Goal: Information Seeking & Learning: Learn about a topic

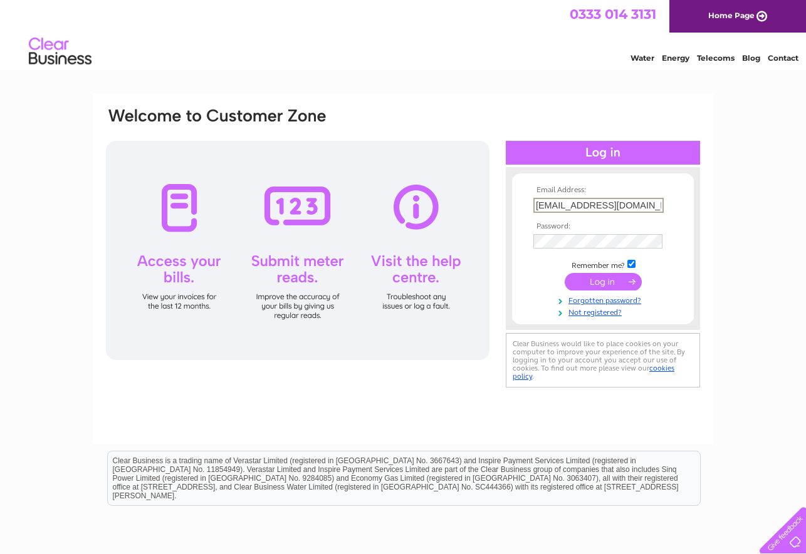
type input "littleexplorersnursery1@outlook.com"
click at [603, 281] on input "submit" at bounding box center [602, 282] width 77 height 18
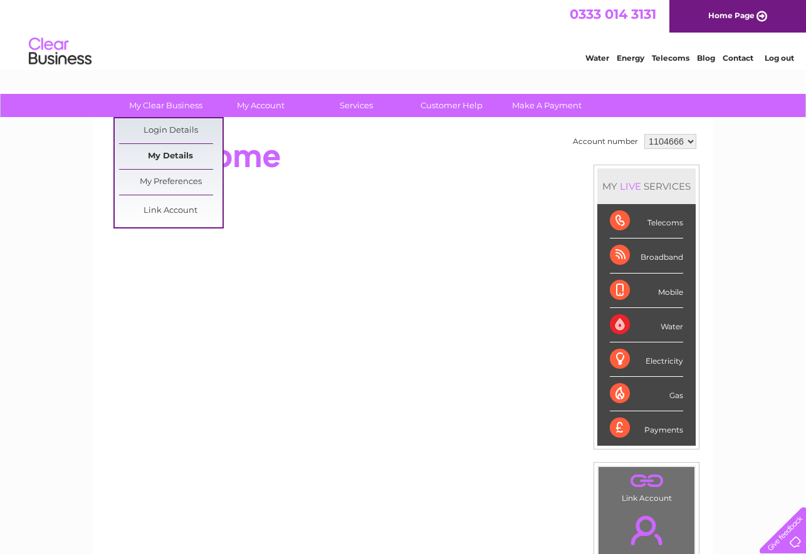
click at [162, 156] on link "My Details" at bounding box center [170, 156] width 103 height 25
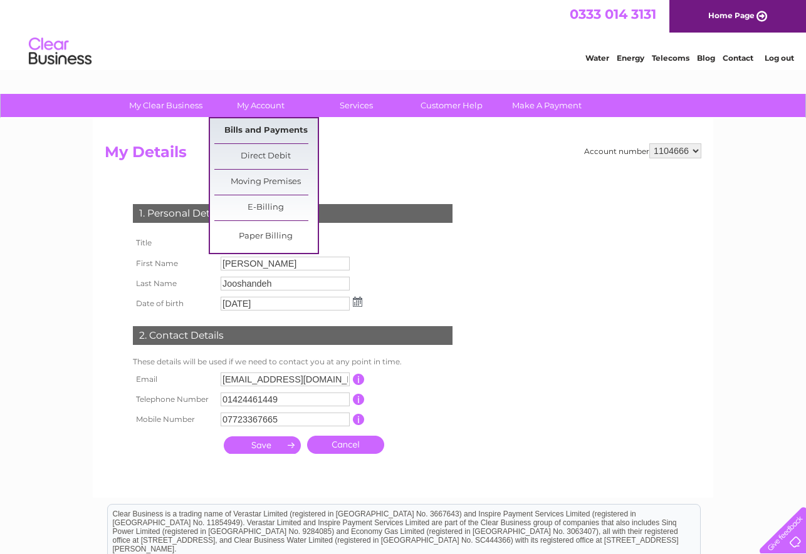
click at [262, 131] on link "Bills and Payments" at bounding box center [265, 130] width 103 height 25
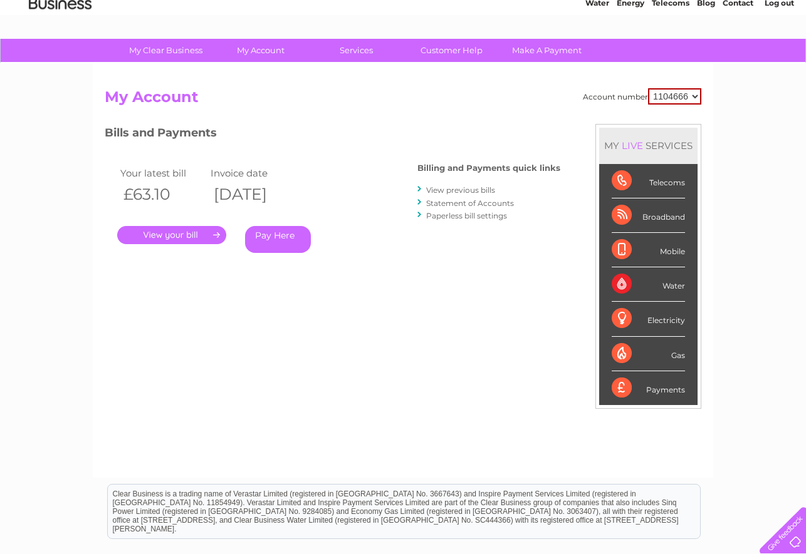
scroll to position [56, 0]
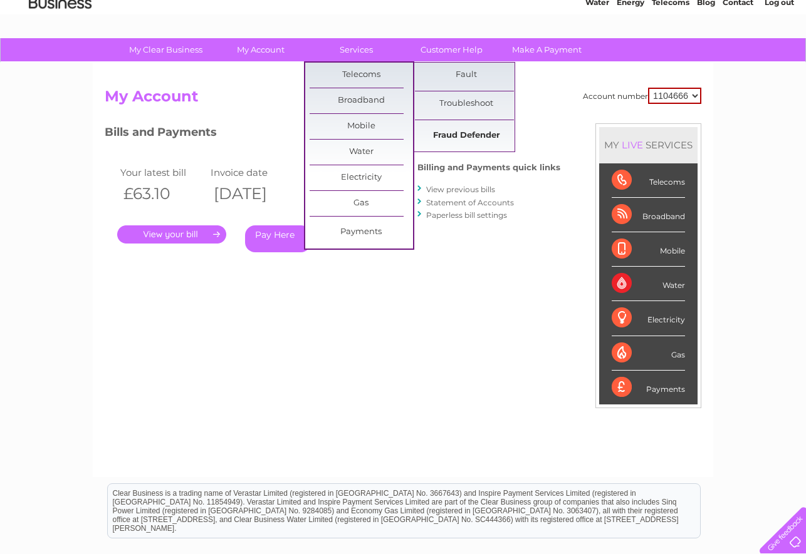
click at [453, 137] on link "Fraud Defender" at bounding box center [466, 135] width 103 height 25
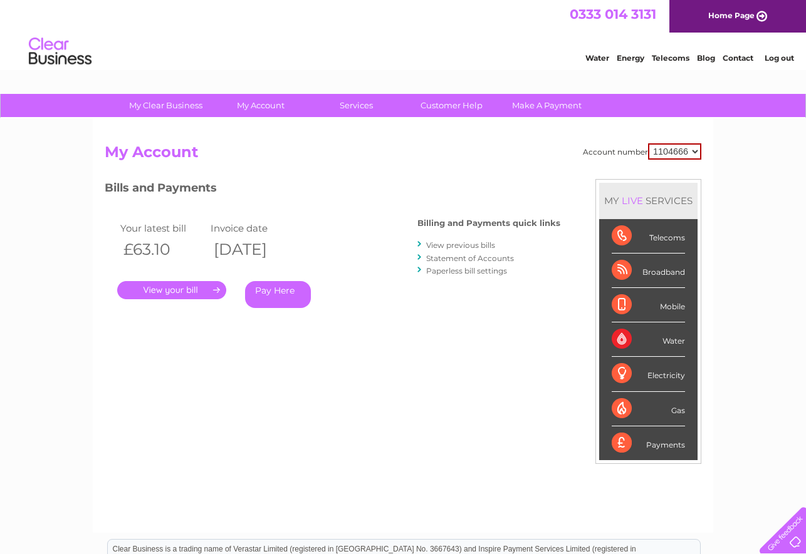
click at [623, 234] on div "Telecoms" at bounding box center [647, 236] width 73 height 34
click at [633, 200] on div "LIVE" at bounding box center [632, 201] width 26 height 12
click at [725, 18] on link "Home Page" at bounding box center [737, 16] width 137 height 33
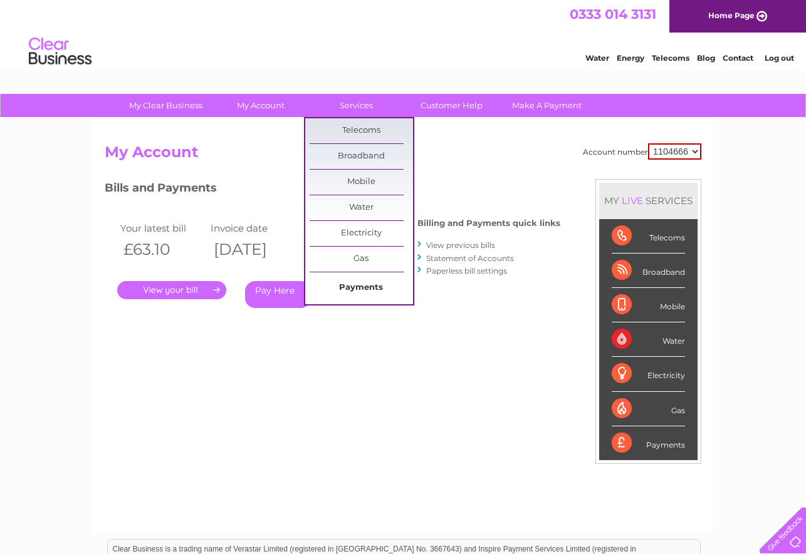
click at [357, 286] on link "Payments" at bounding box center [360, 288] width 103 height 25
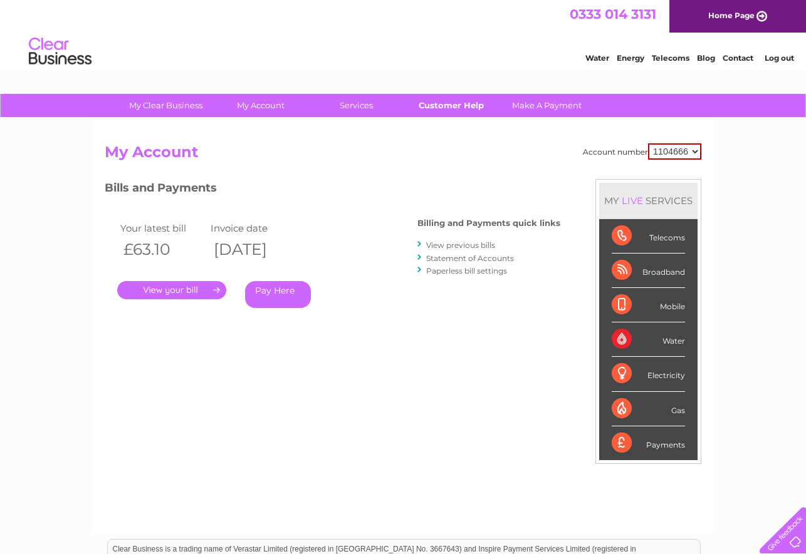
click at [435, 108] on link "Customer Help" at bounding box center [451, 105] width 103 height 23
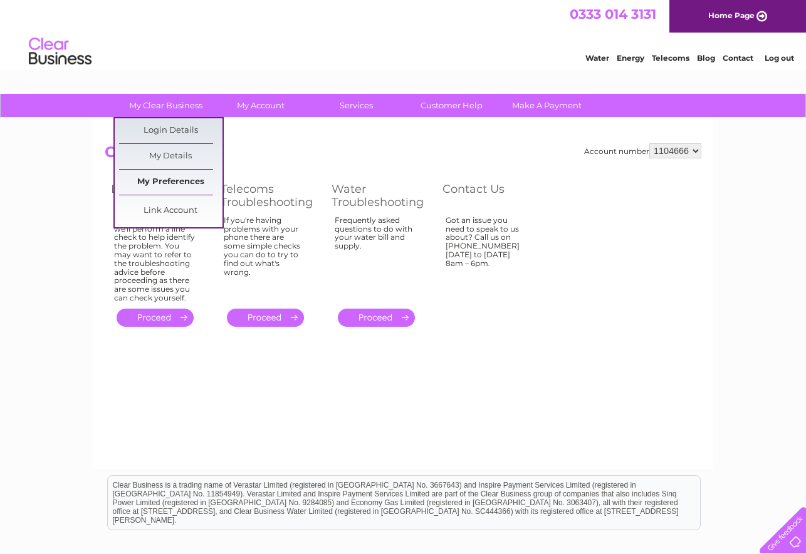
click at [166, 177] on link "My Preferences" at bounding box center [170, 182] width 103 height 25
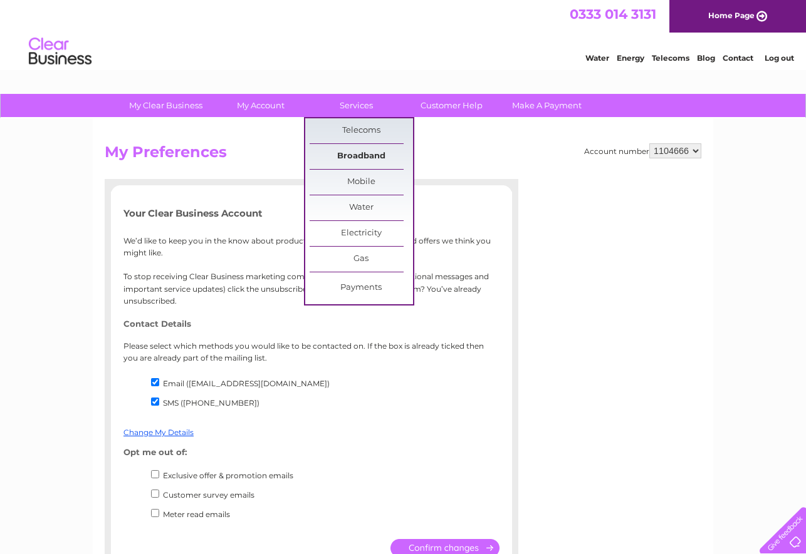
click at [361, 153] on link "Broadband" at bounding box center [360, 156] width 103 height 25
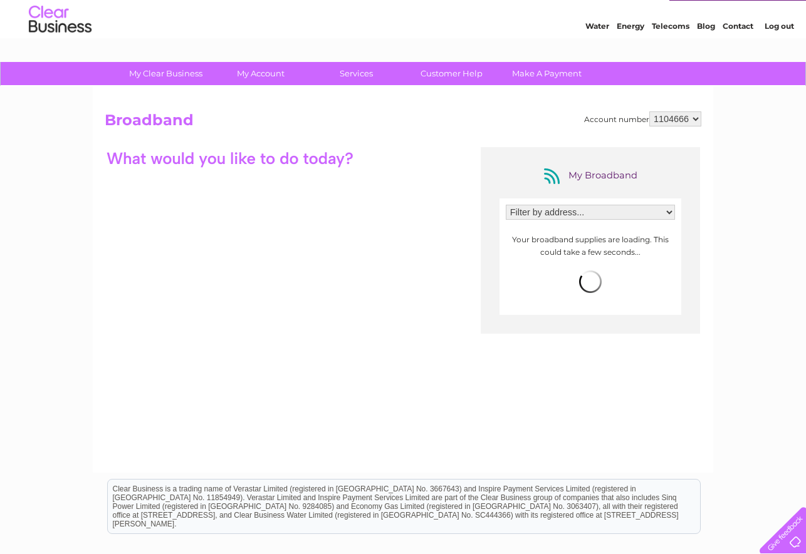
scroll to position [33, 0]
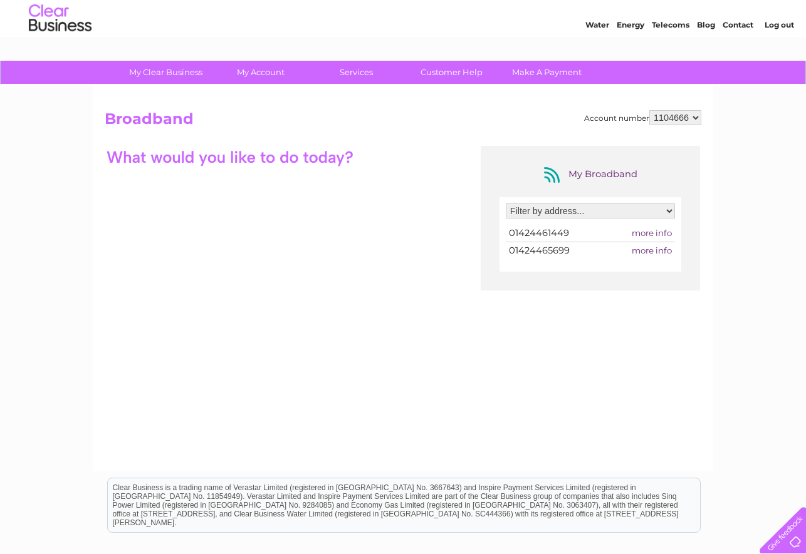
click at [653, 232] on span "more info" at bounding box center [651, 233] width 40 height 10
select select "2229094"
click at [652, 231] on span "more info" at bounding box center [651, 233] width 40 height 10
